Goal: Find specific page/section: Find specific page/section

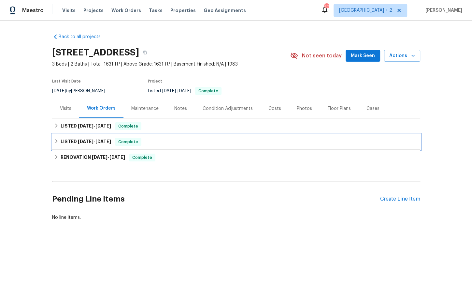
click at [57, 141] on icon at bounding box center [56, 141] width 5 height 5
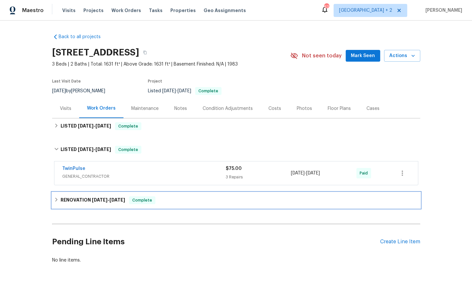
click at [55, 202] on div "RENOVATION [DATE] - [DATE] Complete" at bounding box center [236, 200] width 364 height 8
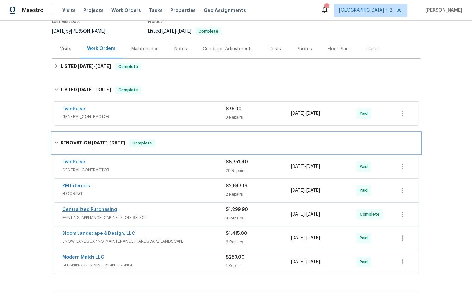
scroll to position [74, 0]
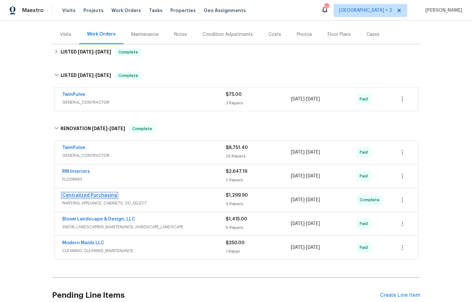
click at [97, 193] on link "Centralized Purchasing" at bounding box center [89, 195] width 55 height 5
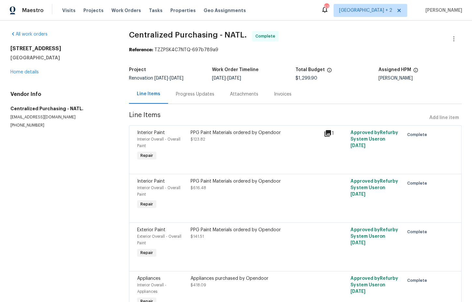
click at [249, 51] on div "Reference: TZZPSK4C7NTQ-697b789a9" at bounding box center [295, 50] width 332 height 7
drag, startPoint x: 217, startPoint y: 36, endPoint x: 124, endPoint y: 33, distance: 93.2
click at [124, 33] on div "All work orders [STREET_ADDRESS] Home details Vendor Info Centralized Purchasin…" at bounding box center [236, 179] width 472 height 317
copy span "Centralized Purchasing"
